Goal: Task Accomplishment & Management: Manage account settings

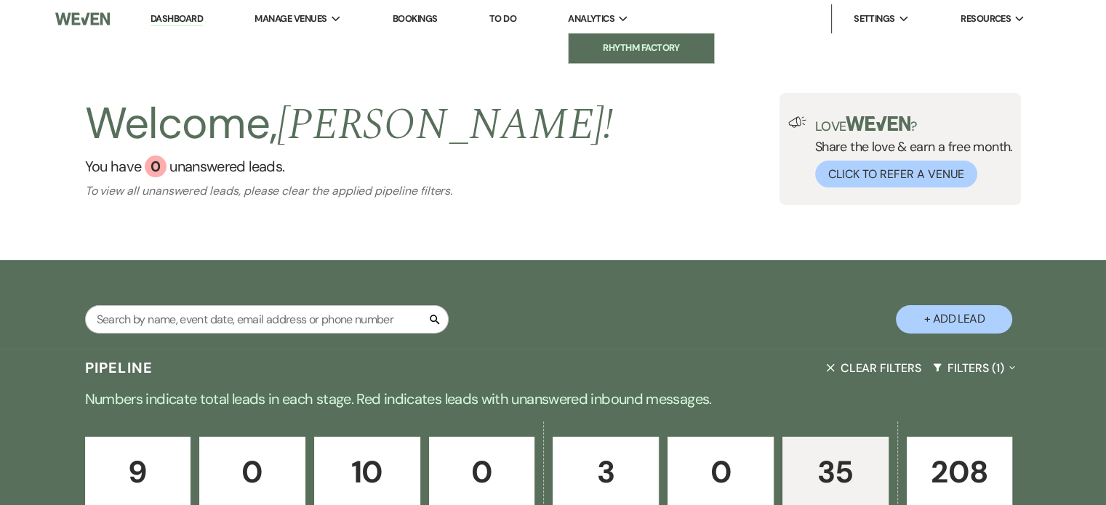
click at [622, 41] on li "Rhythm Factory" at bounding box center [641, 48] width 131 height 15
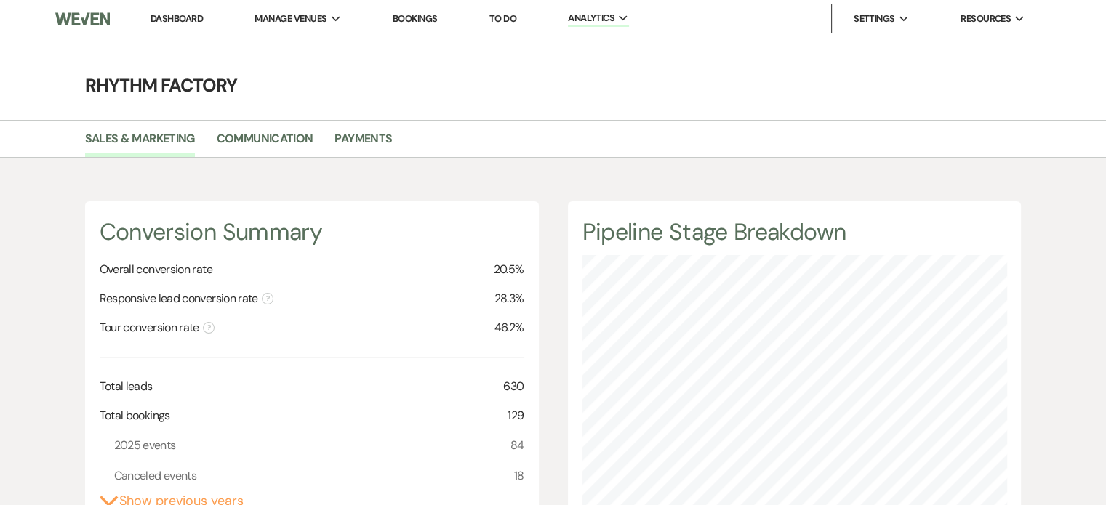
click at [270, 126] on li "Communication" at bounding box center [276, 141] width 119 height 31
click at [270, 140] on link "Communication" at bounding box center [265, 143] width 97 height 28
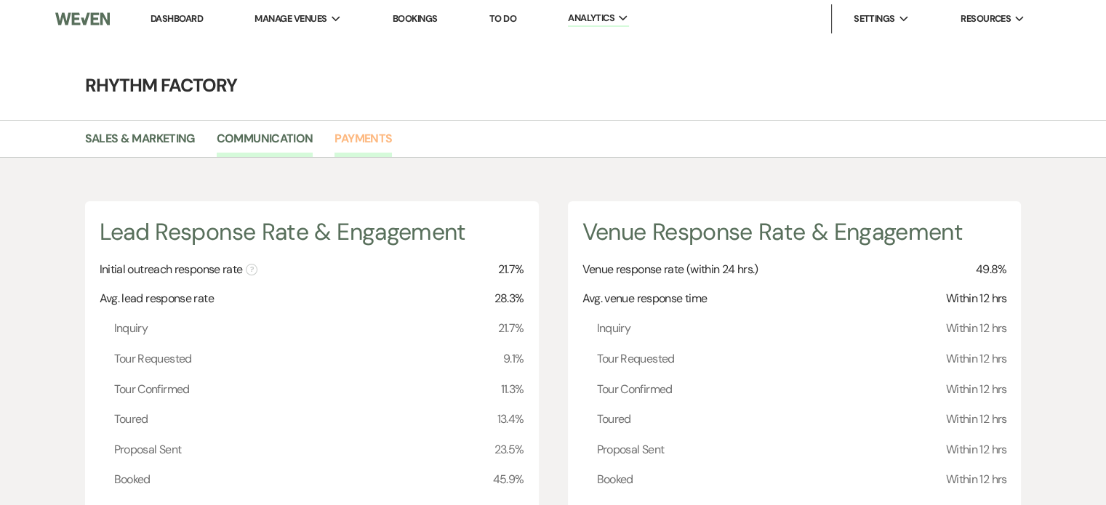
click at [364, 137] on link "Payments" at bounding box center [362, 143] width 57 height 28
select select "2025"
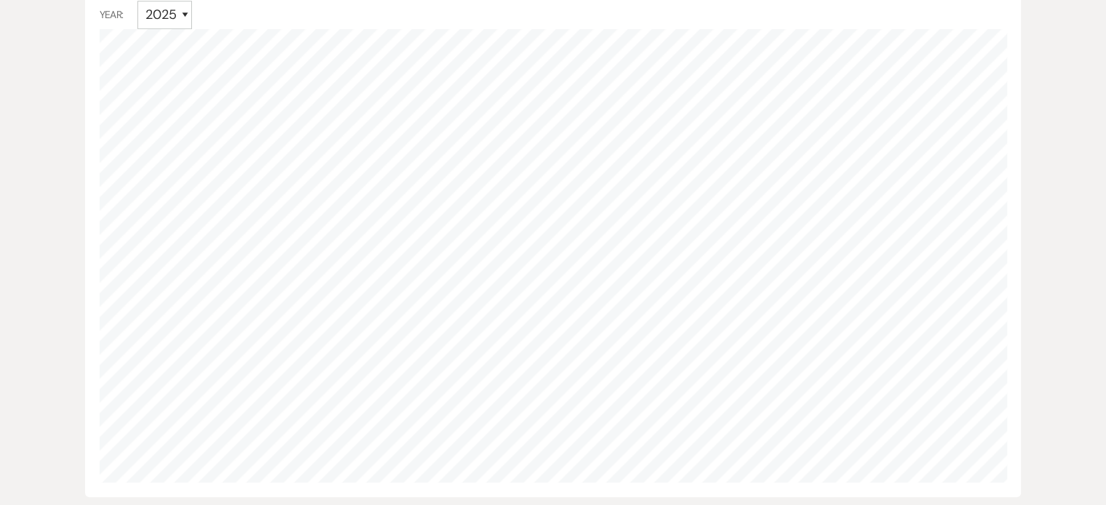
scroll to position [1018, 0]
